Goal: Task Accomplishment & Management: Use online tool/utility

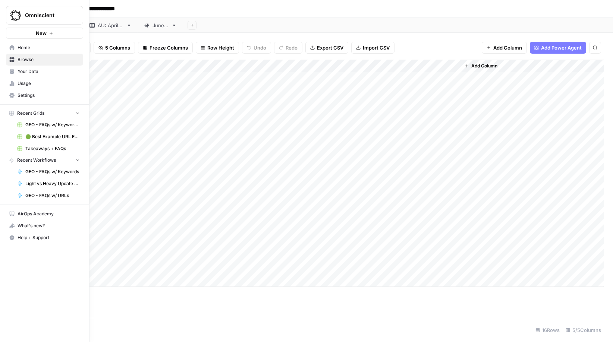
click at [12, 49] on icon at bounding box center [11, 47] width 5 height 5
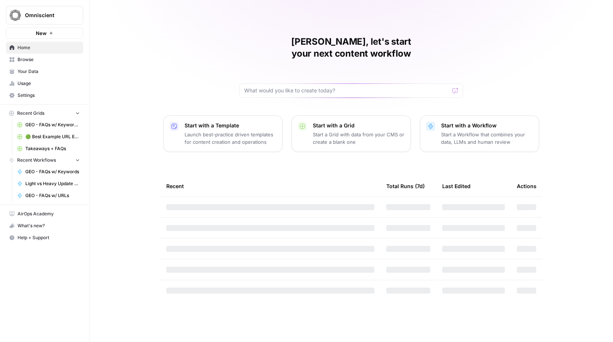
click at [20, 59] on span "Browse" at bounding box center [49, 59] width 62 height 7
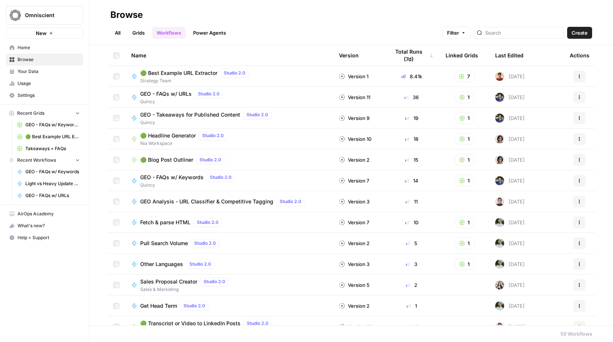
click at [183, 92] on span "GEO - FAQs w/ URLs" at bounding box center [165, 93] width 51 height 7
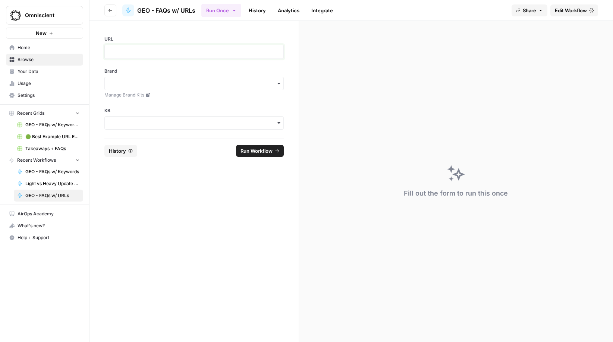
click at [165, 54] on p at bounding box center [194, 51] width 170 height 7
click at [169, 80] on input "Brand" at bounding box center [194, 83] width 170 height 7
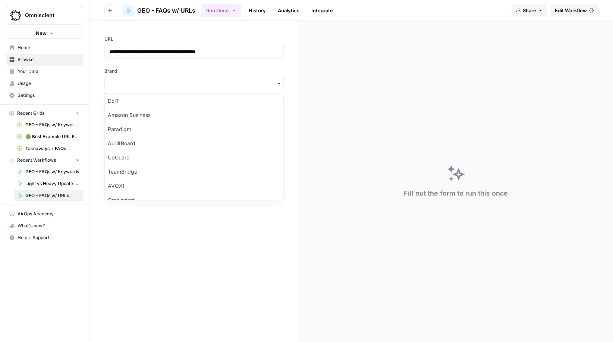
scroll to position [49, 0]
click at [175, 172] on div "TeamBridge" at bounding box center [194, 168] width 179 height 14
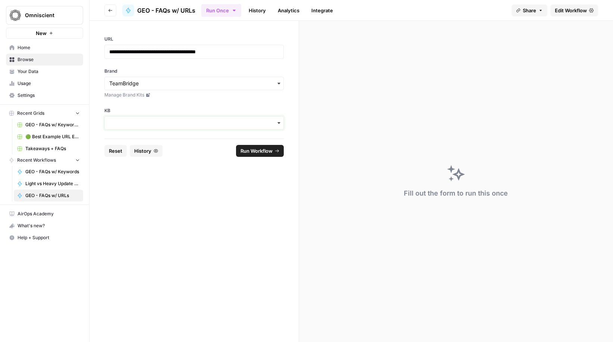
click at [153, 126] on input "KB" at bounding box center [194, 122] width 170 height 7
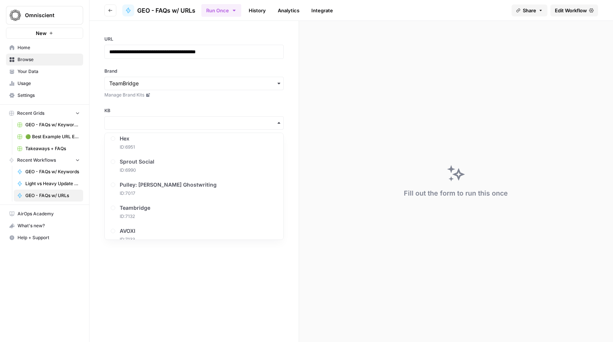
scroll to position [76, 0]
click at [136, 211] on span "ID: 7132" at bounding box center [137, 214] width 31 height 7
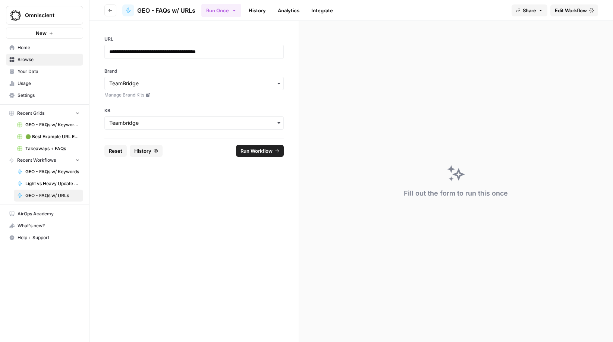
click at [267, 149] on span "Run Workflow" at bounding box center [257, 150] width 32 height 7
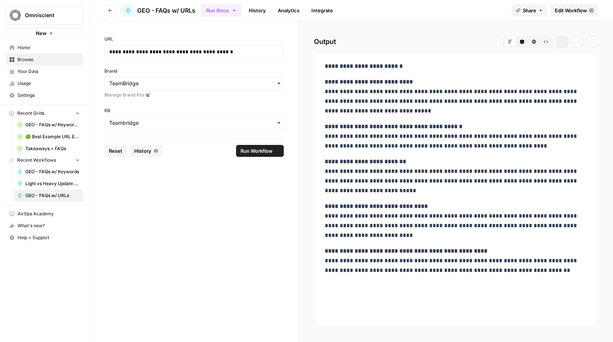
scroll to position [0, 0]
